Goal: Check status: Check status

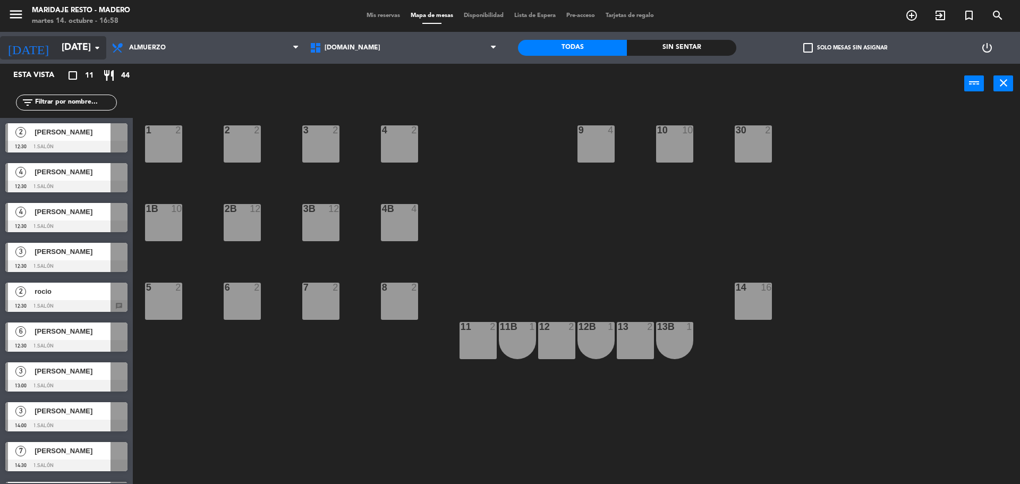
click at [100, 43] on icon "arrow_drop_down" at bounding box center [97, 47] width 13 height 13
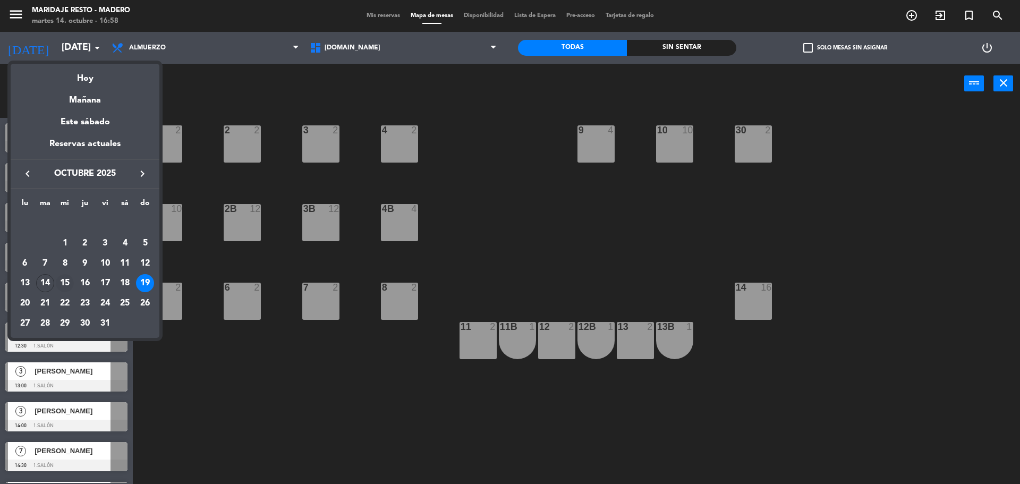
click at [64, 284] on div "15" at bounding box center [65, 283] width 18 height 18
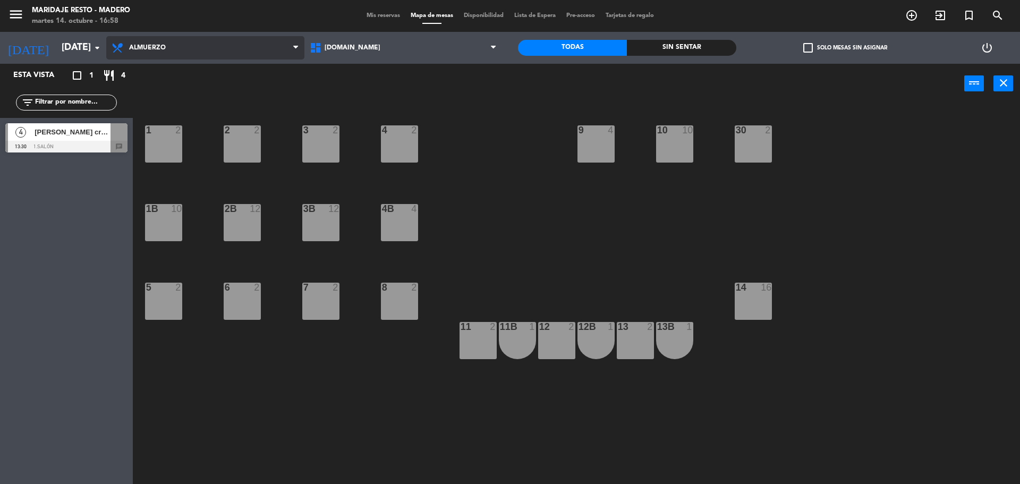
click at [173, 50] on span "Almuerzo" at bounding box center [205, 47] width 198 height 23
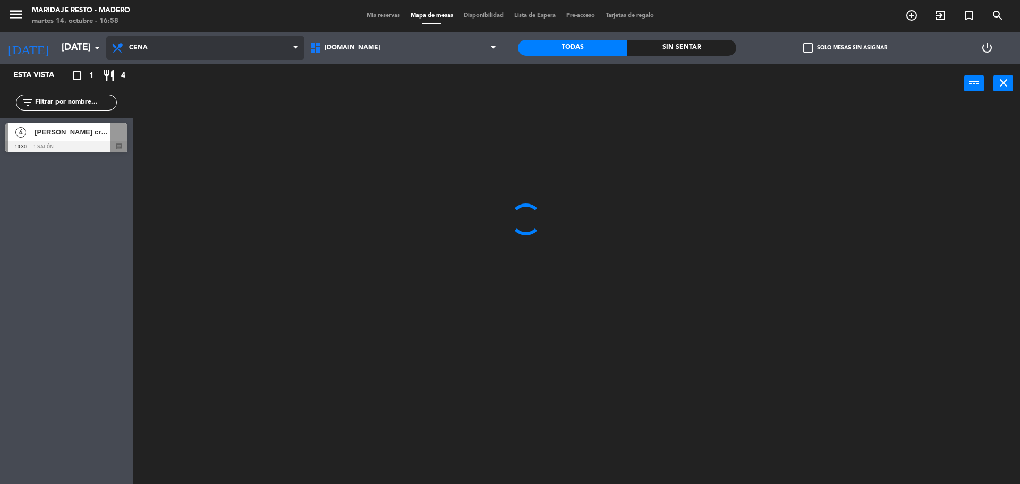
click at [162, 90] on ng-component "menu Maridaje Resto - Madero martes 14. octubre - 16:58 Mis reservas Mapa de me…" at bounding box center [510, 243] width 1020 height 487
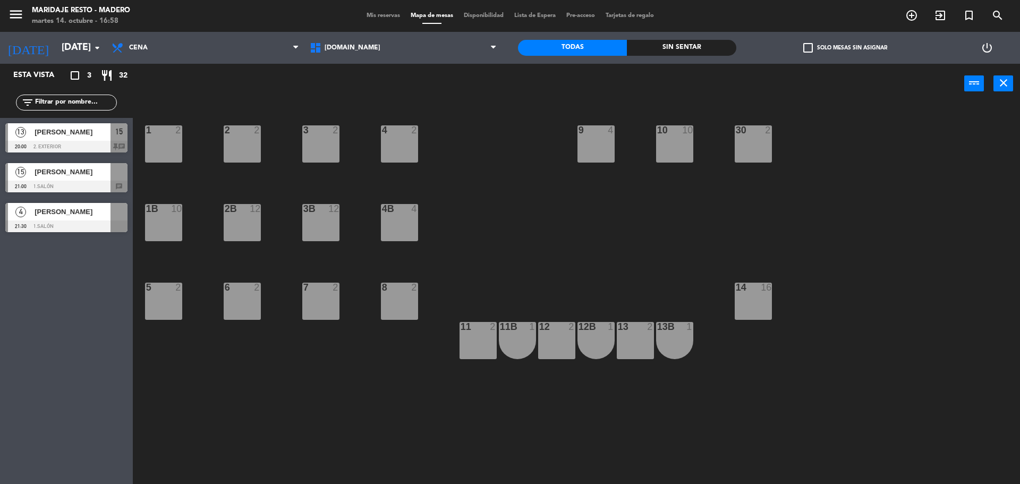
click at [79, 136] on span "[PERSON_NAME]" at bounding box center [73, 131] width 76 height 11
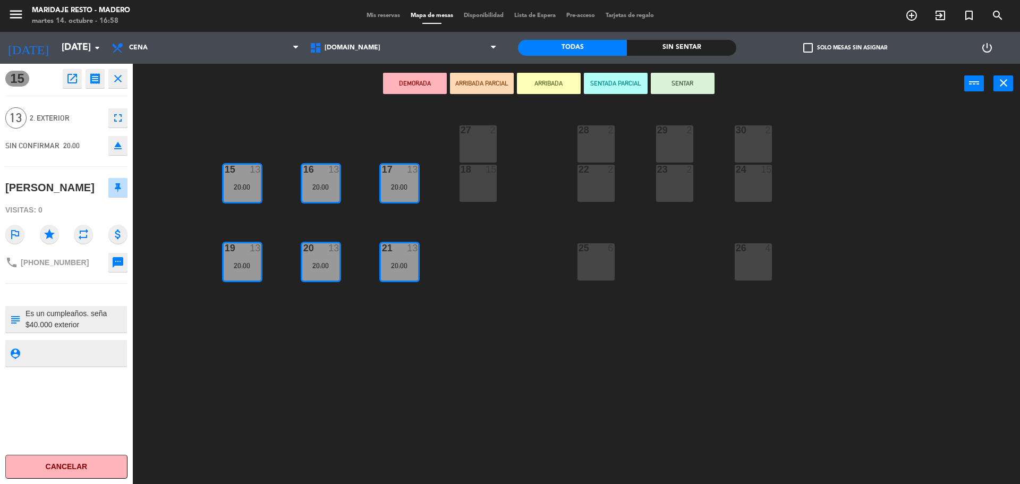
click at [115, 79] on icon "close" at bounding box center [118, 78] width 13 height 13
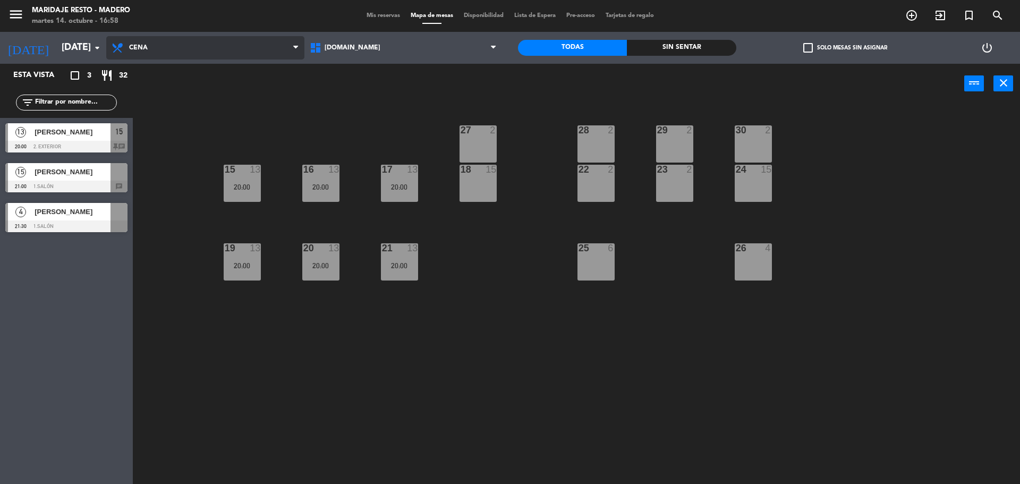
click at [169, 49] on span "Cena" at bounding box center [205, 47] width 198 height 23
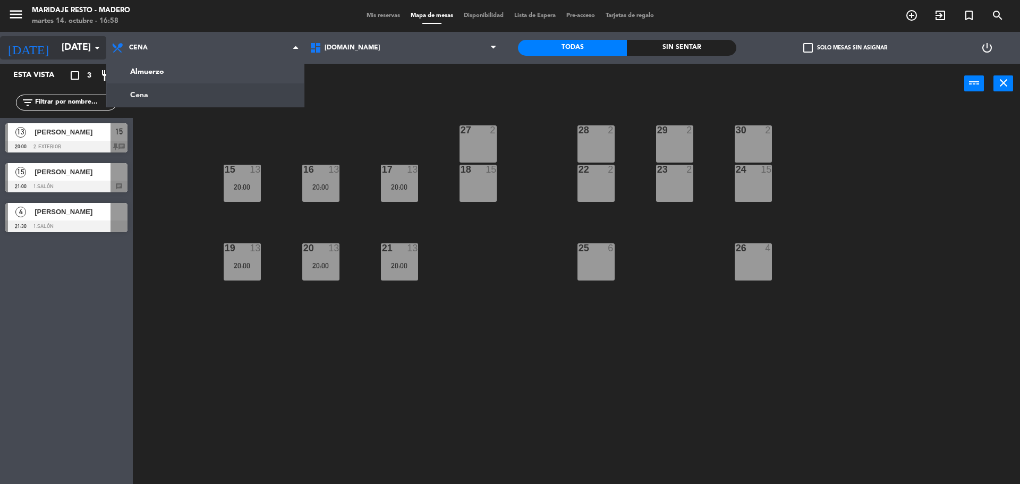
click at [68, 50] on input "[DATE]" at bounding box center [117, 47] width 123 height 21
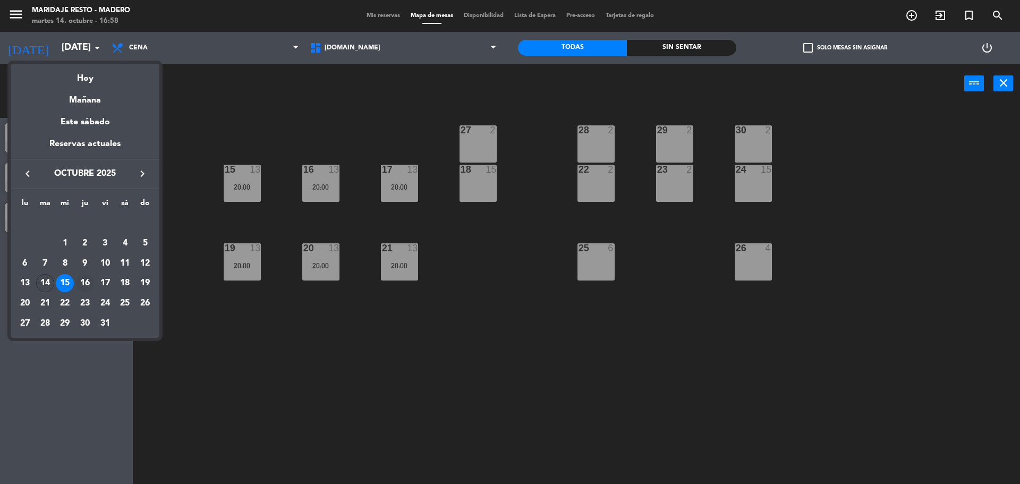
click at [86, 283] on div "16" at bounding box center [85, 283] width 18 height 18
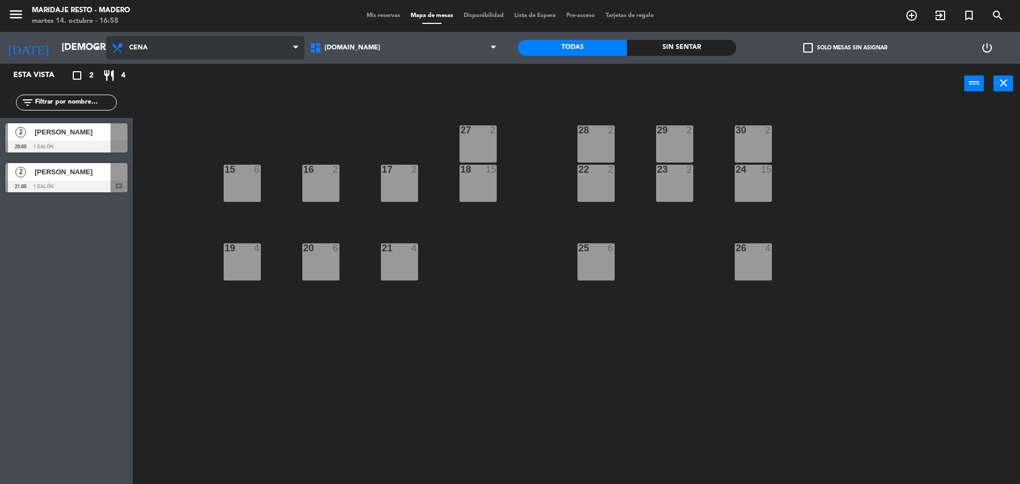
click at [219, 44] on span "Cena" at bounding box center [205, 47] width 198 height 23
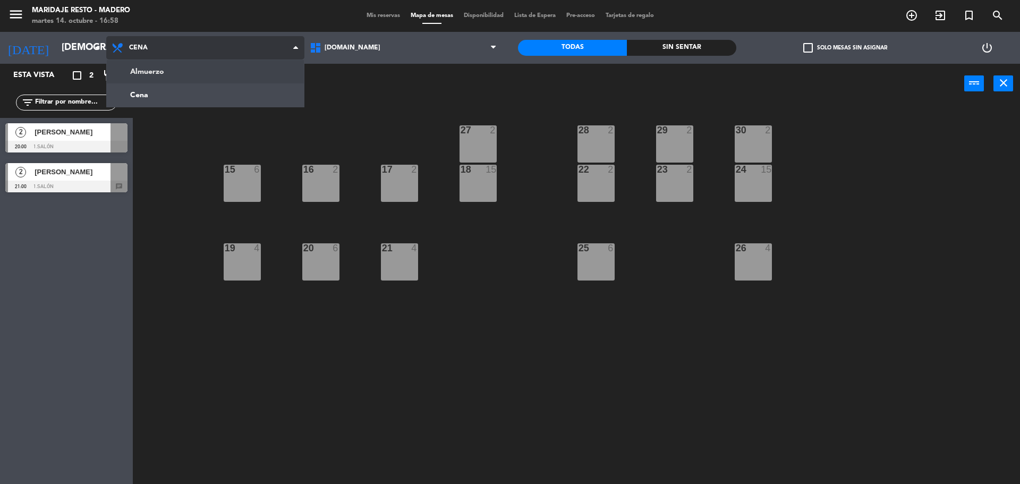
click at [203, 75] on ng-component "menu Maridaje Resto - Madero martes 14. octubre - 16:58 Mis reservas Mapa de me…" at bounding box center [510, 243] width 1020 height 487
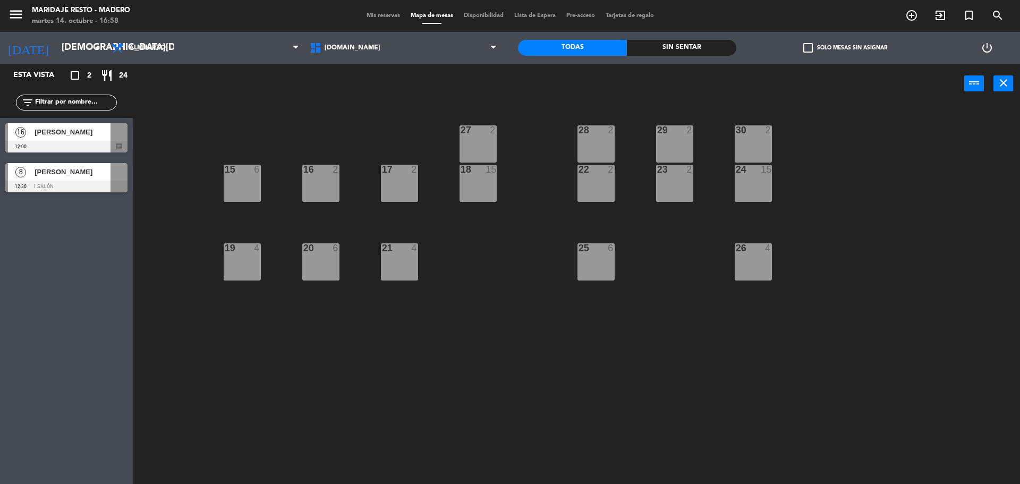
click at [59, 132] on span "[PERSON_NAME]" at bounding box center [73, 131] width 76 height 11
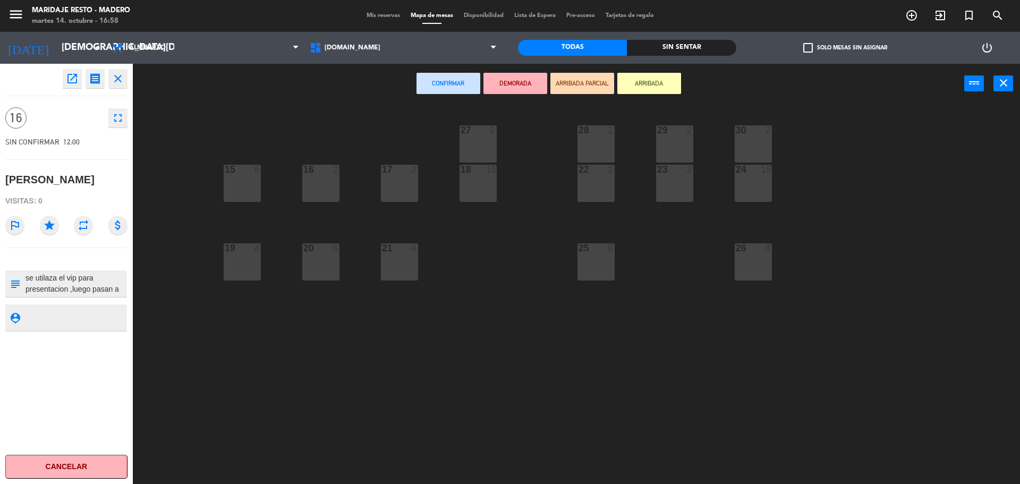
click at [114, 81] on icon "close" at bounding box center [118, 78] width 13 height 13
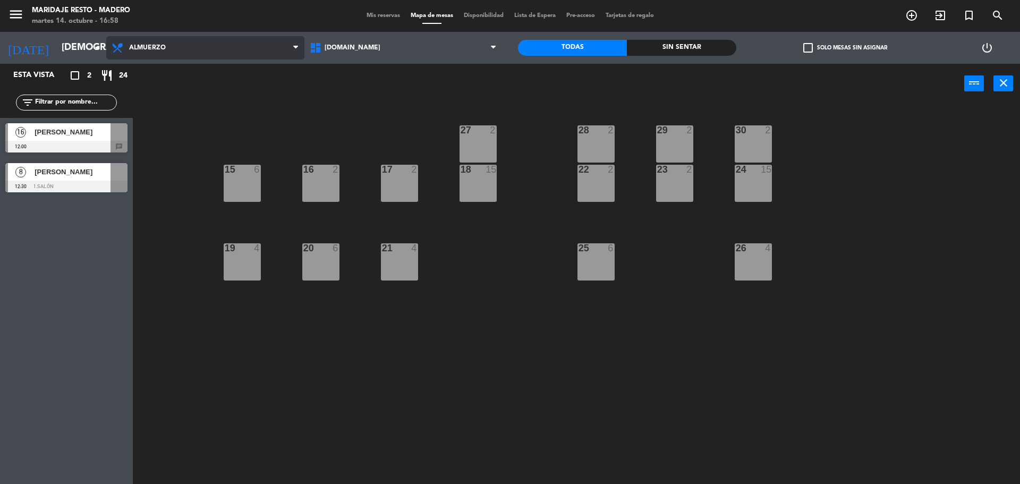
click at [149, 47] on span "Almuerzo" at bounding box center [147, 47] width 37 height 7
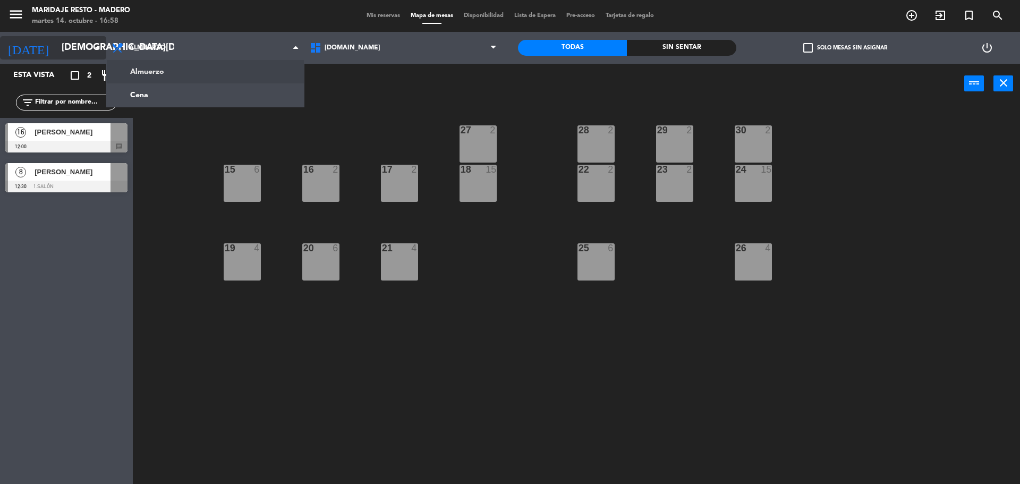
click at [97, 56] on input "[DEMOGRAPHIC_DATA][DATE]" at bounding box center [117, 47] width 123 height 21
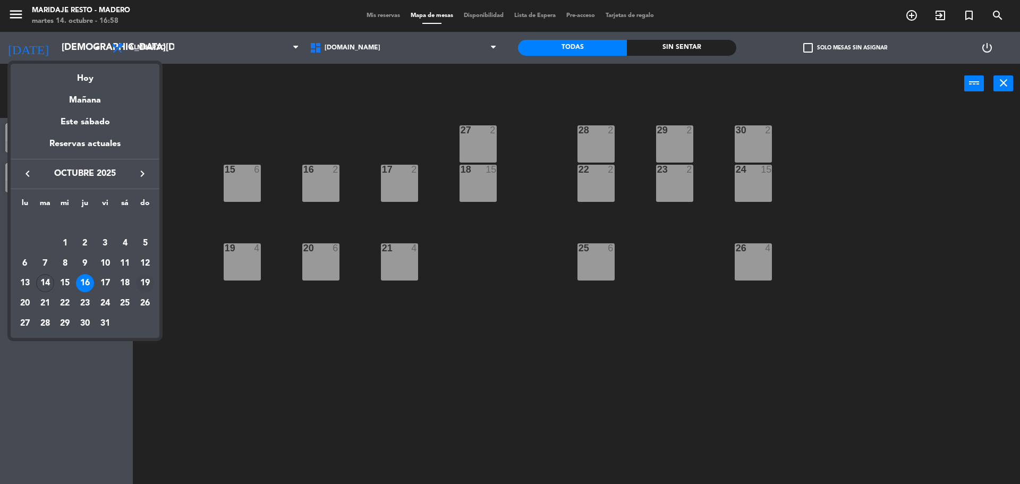
click at [147, 284] on div "19" at bounding box center [145, 283] width 18 height 18
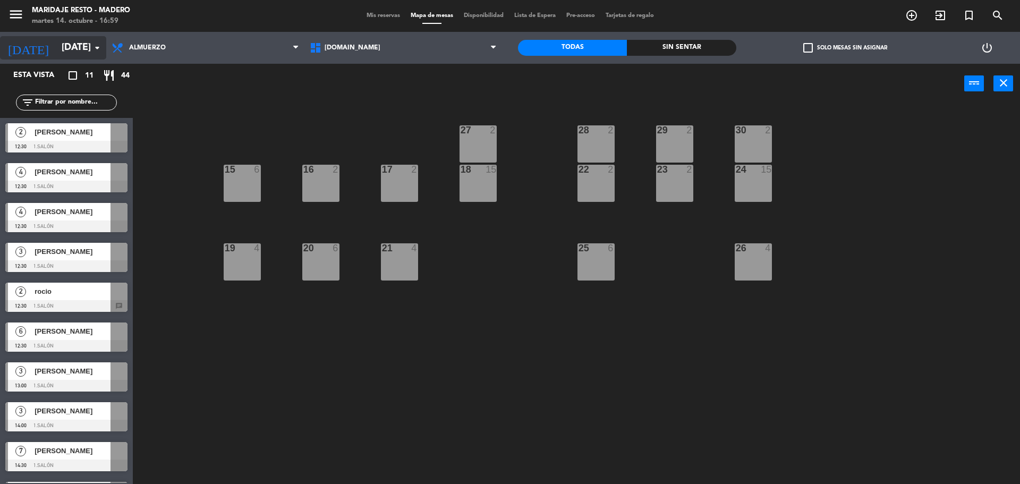
click at [102, 45] on icon "arrow_drop_down" at bounding box center [97, 47] width 13 height 13
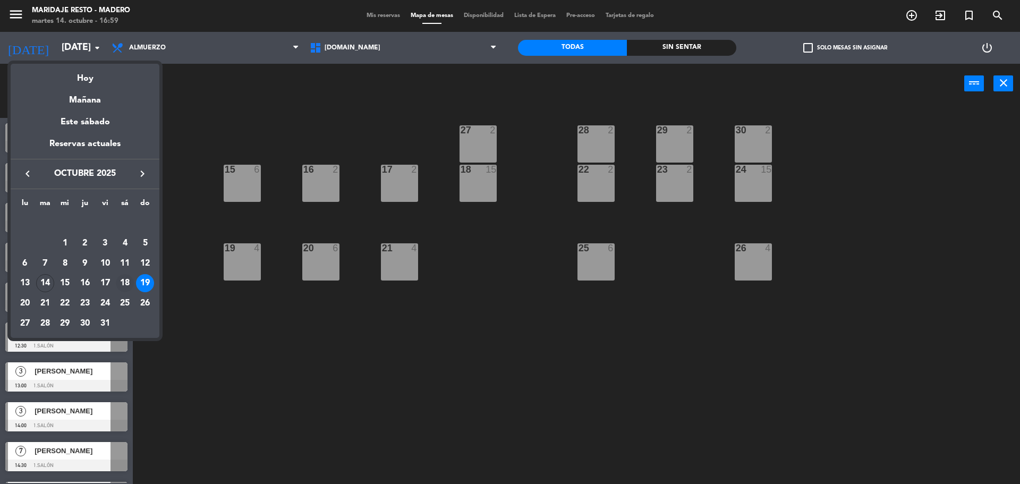
click at [121, 279] on div "18" at bounding box center [125, 283] width 18 height 18
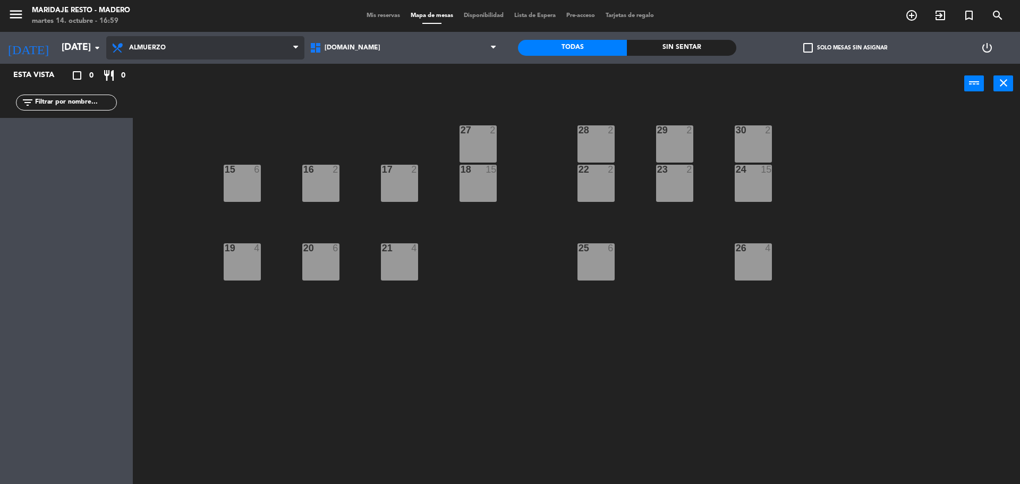
click at [145, 50] on span "Almuerzo" at bounding box center [147, 47] width 37 height 7
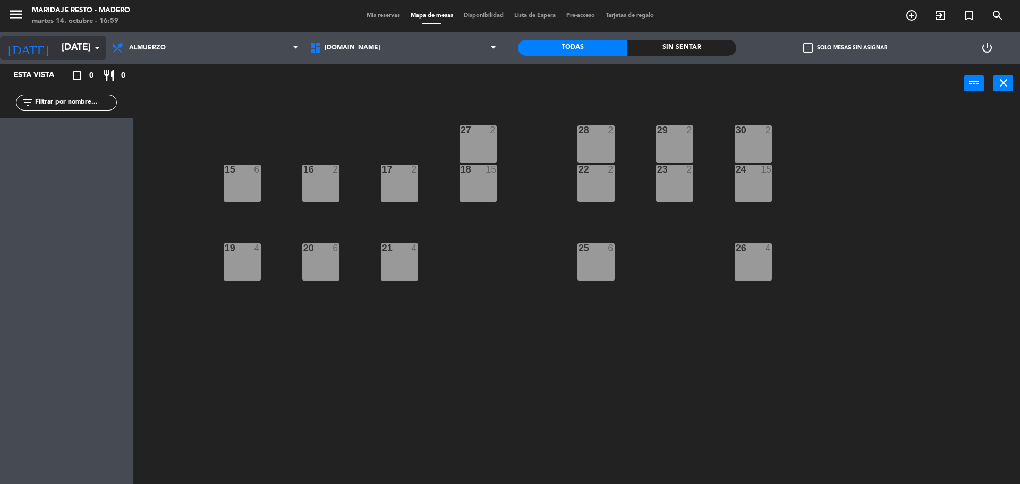
click at [89, 50] on input "[DATE]" at bounding box center [117, 47] width 123 height 21
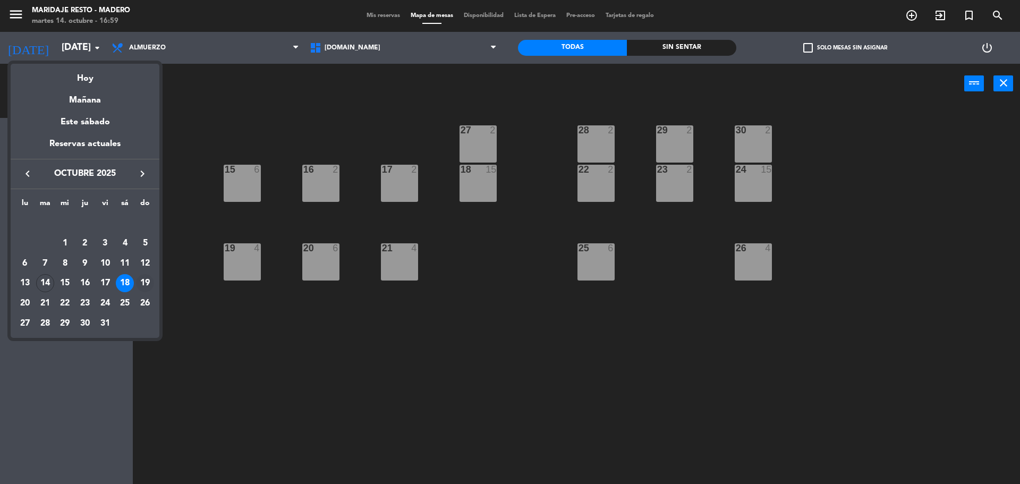
click at [139, 281] on div "19" at bounding box center [145, 283] width 18 height 18
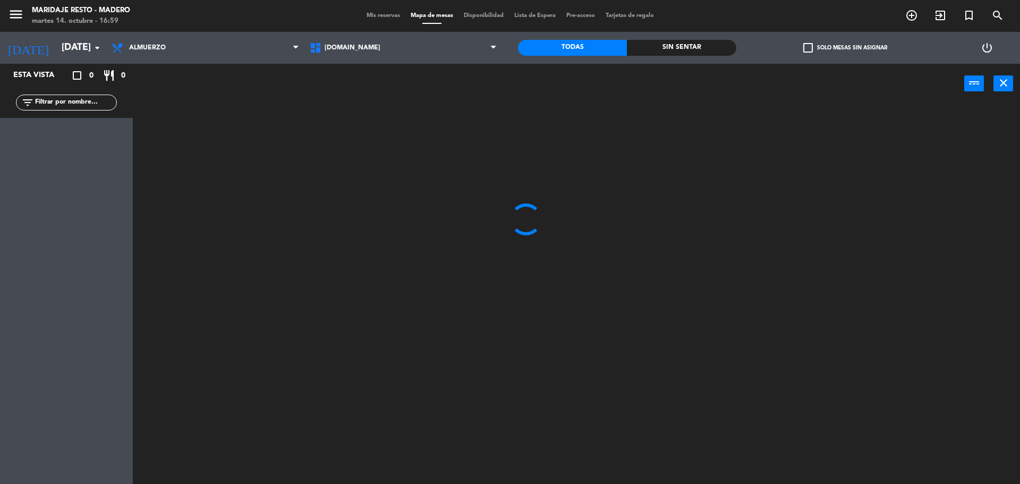
type input "[DATE]"
